Goal: Find specific page/section: Find specific page/section

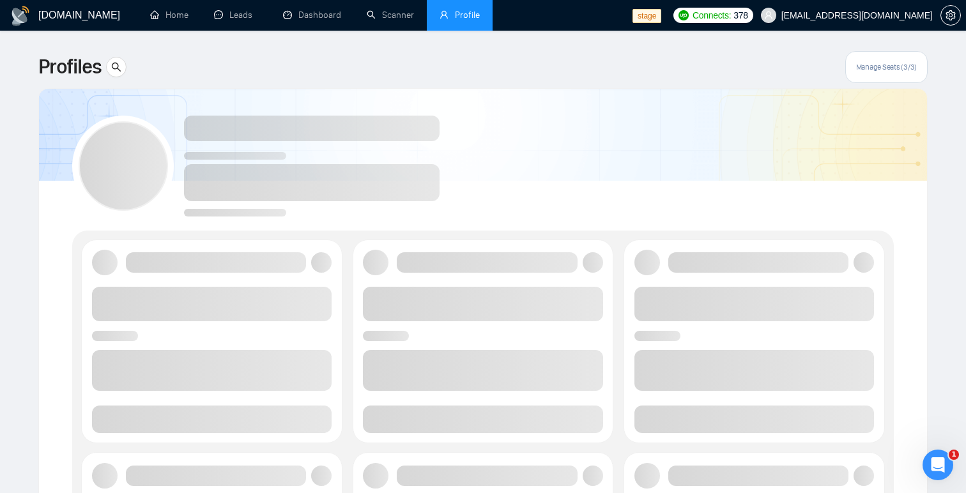
click at [555, 136] on div at bounding box center [483, 160] width 822 height 113
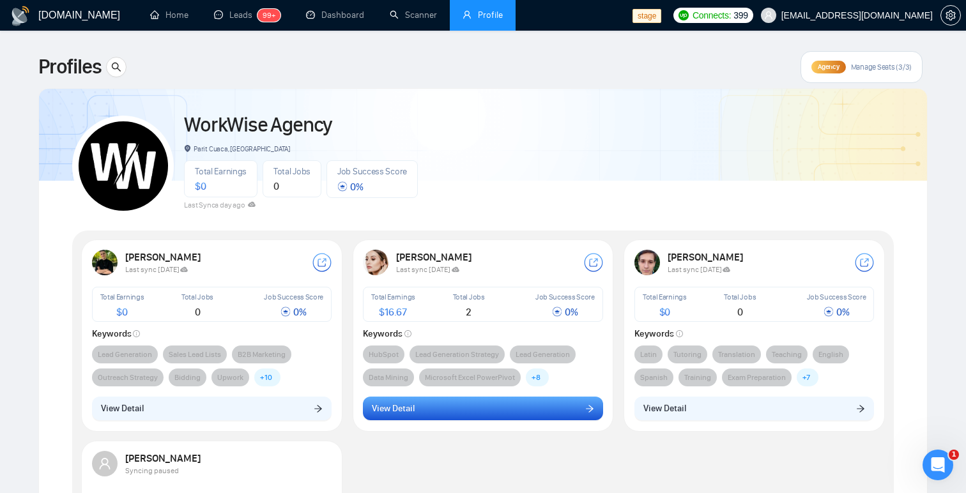
click at [567, 411] on button "View Detail" at bounding box center [483, 409] width 240 height 24
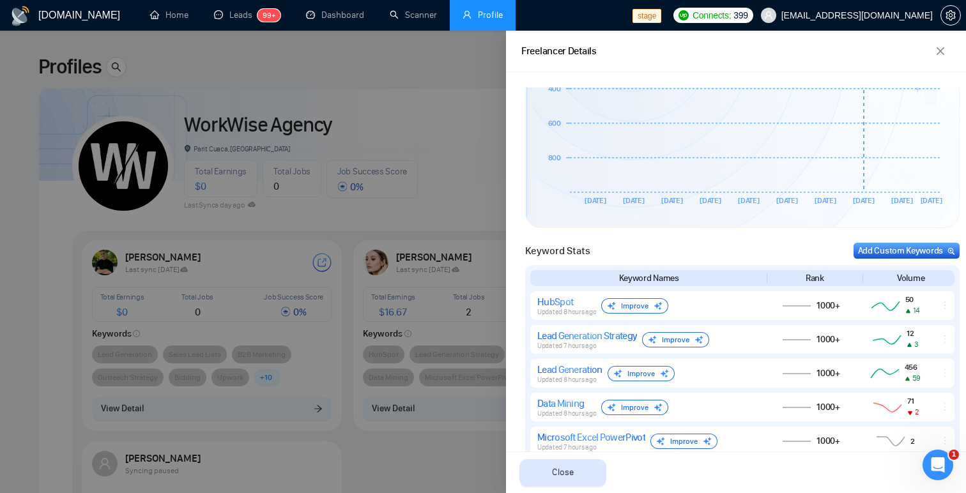
scroll to position [418, 0]
